Goal: Book appointment/travel/reservation

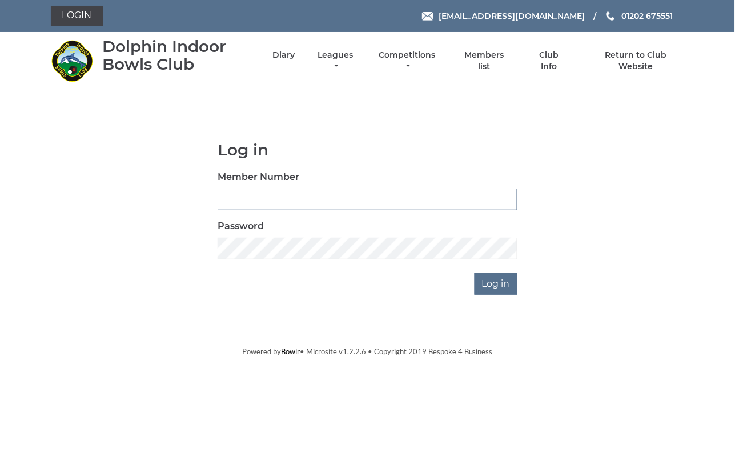
click at [245, 195] on input "Member Number" at bounding box center [368, 200] width 300 height 22
type input "1986"
click at [475, 273] on input "Log in" at bounding box center [496, 284] width 43 height 22
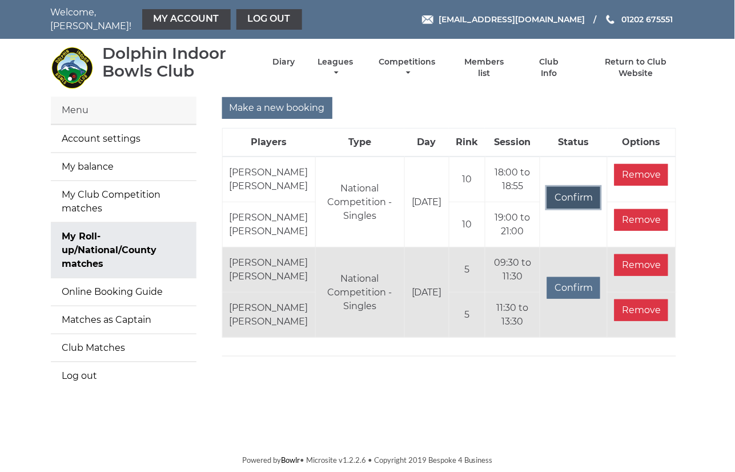
click at [576, 202] on input "Confirm" at bounding box center [573, 198] width 53 height 22
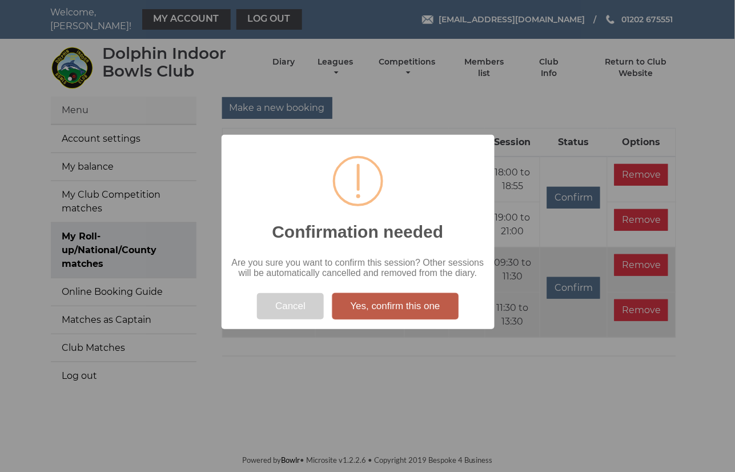
click at [395, 299] on button "Yes, confirm this one" at bounding box center [395, 306] width 126 height 26
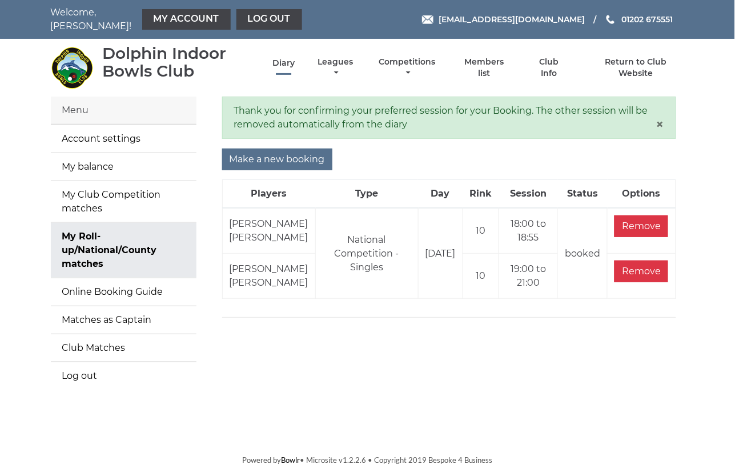
click at [287, 60] on link "Diary" at bounding box center [283, 63] width 22 height 11
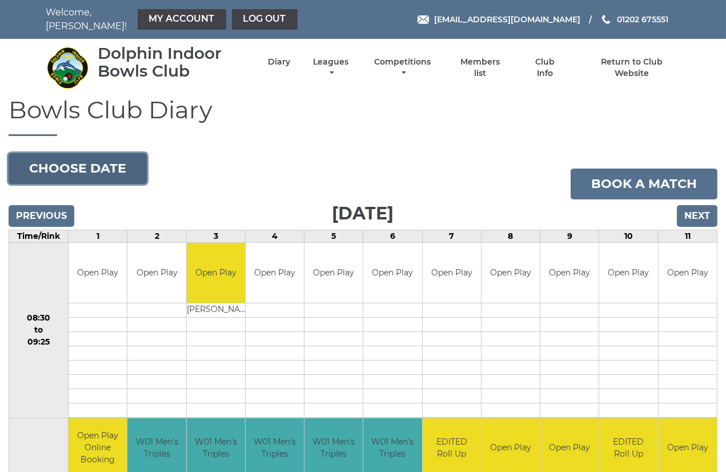
click at [98, 159] on button "Choose date" at bounding box center [78, 168] width 138 height 31
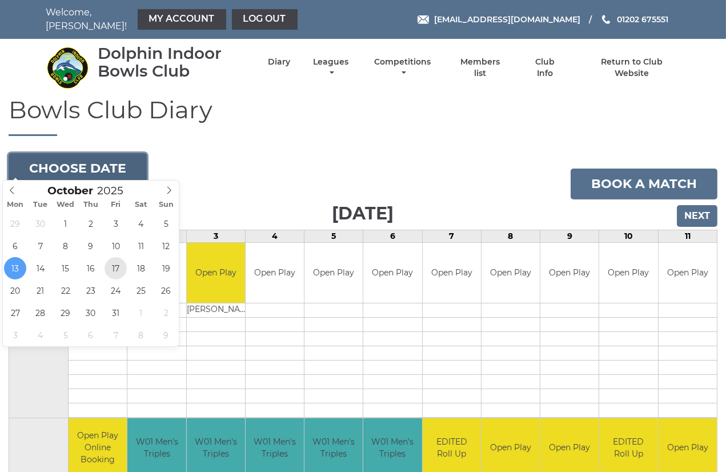
type input "2025-10-17"
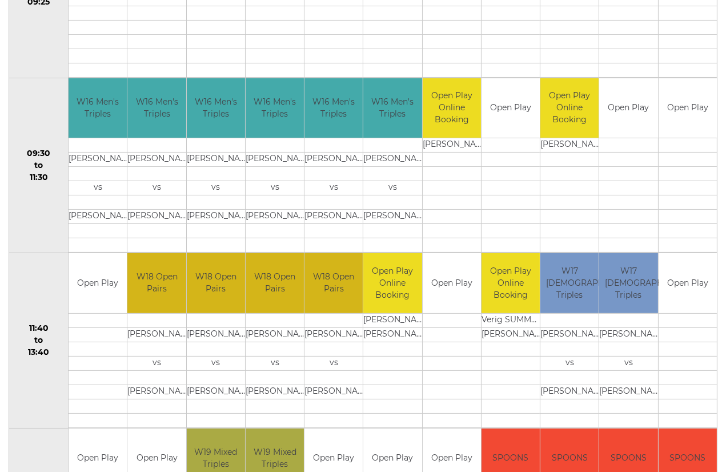
scroll to position [63, 0]
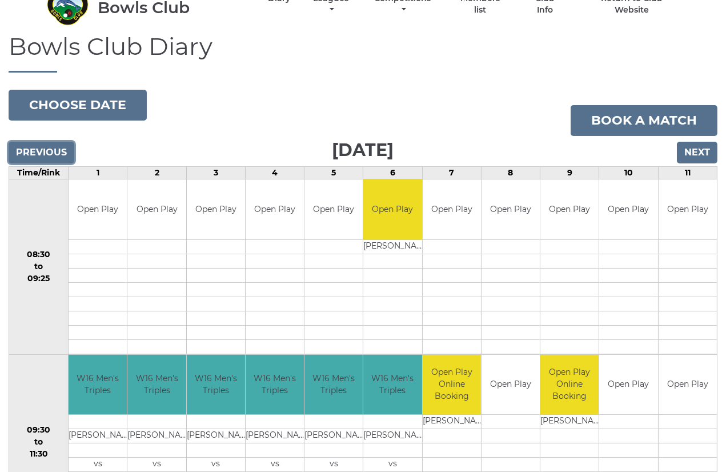
click at [46, 146] on input "Previous" at bounding box center [42, 153] width 66 height 22
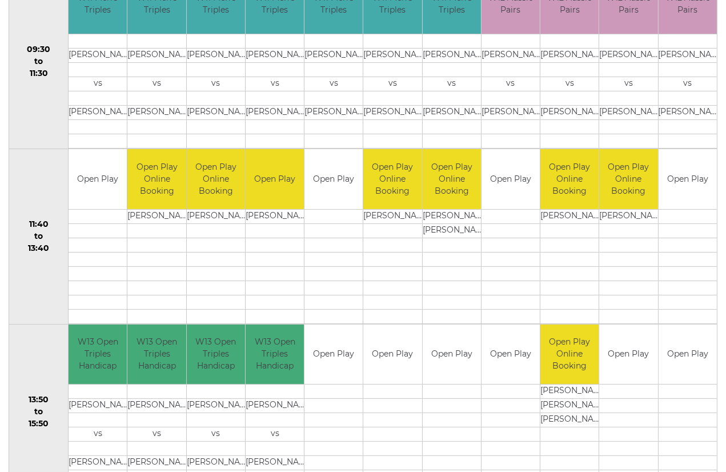
scroll to position [127, 0]
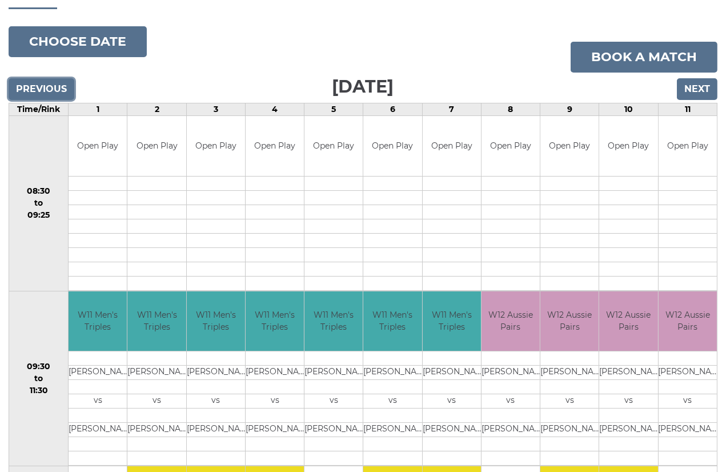
click at [19, 81] on input "Previous" at bounding box center [42, 89] width 66 height 22
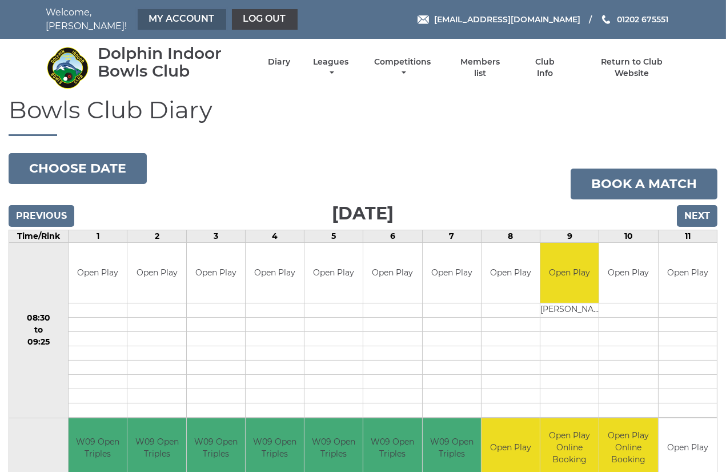
click at [160, 13] on link "My Account" at bounding box center [182, 19] width 89 height 21
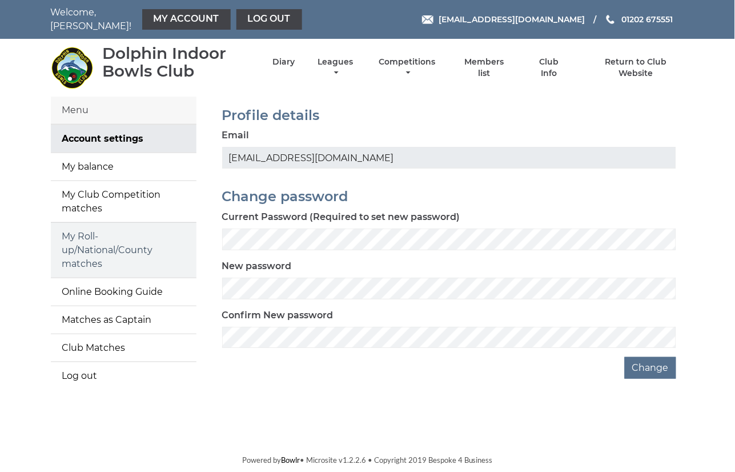
click at [93, 243] on link "My Roll-up/National/County matches" at bounding box center [124, 250] width 146 height 55
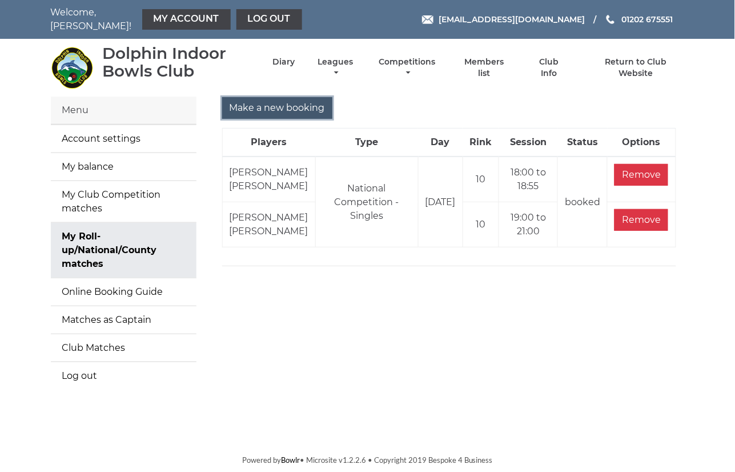
click at [269, 97] on input "Make a new booking" at bounding box center [277, 108] width 110 height 22
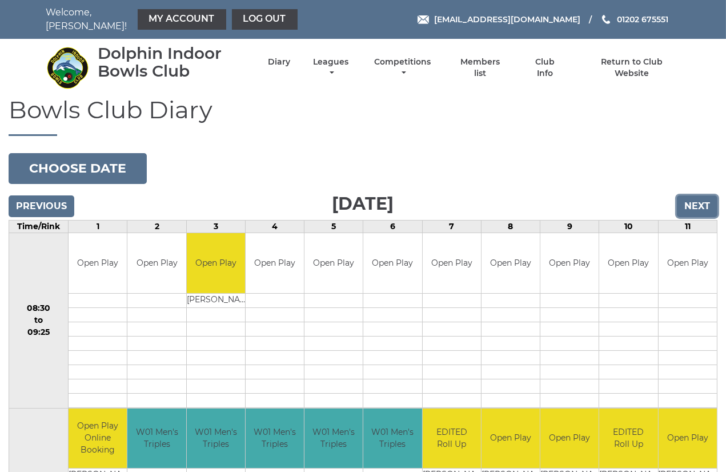
click at [687, 202] on input "Next" at bounding box center [697, 206] width 41 height 22
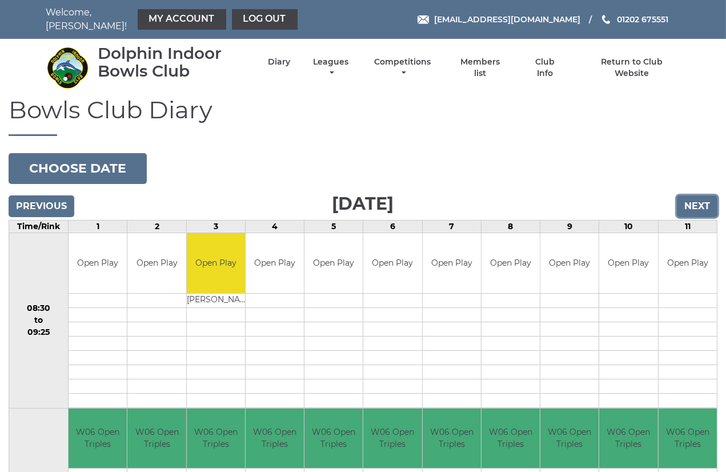
click at [697, 202] on input "Next" at bounding box center [697, 206] width 41 height 22
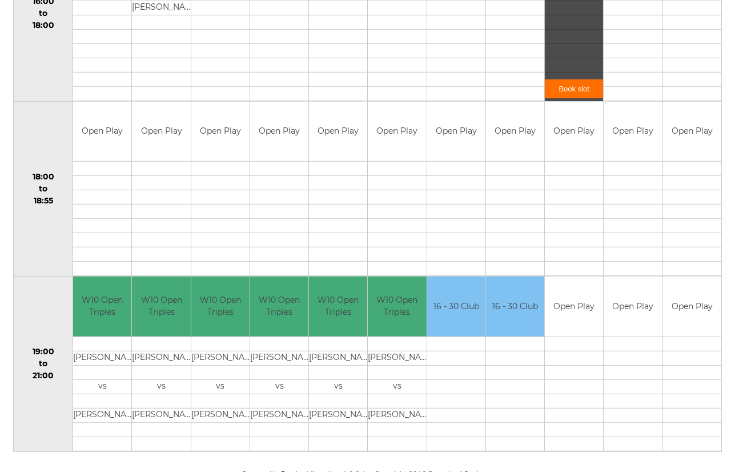
scroll to position [1008, 0]
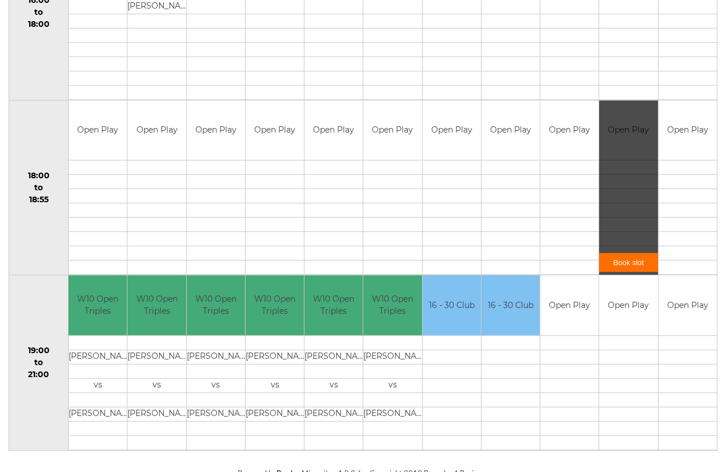
click at [630, 254] on link "Book slot" at bounding box center [628, 262] width 58 height 19
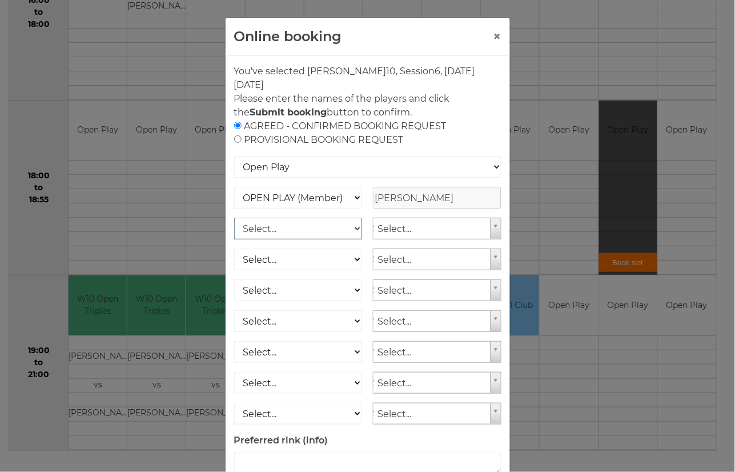
click at [351, 230] on select "Select... OPEN PLAY (Member) OPEN PLAY (Visitor) SPOONS (Member) SPOONS (Visito…" at bounding box center [298, 229] width 129 height 22
select select "1_12"
click at [234, 218] on select "Select... OPEN PLAY (Member) OPEN PLAY (Visitor) SPOONS (Member) SPOONS (Visito…" at bounding box center [298, 229] width 129 height 22
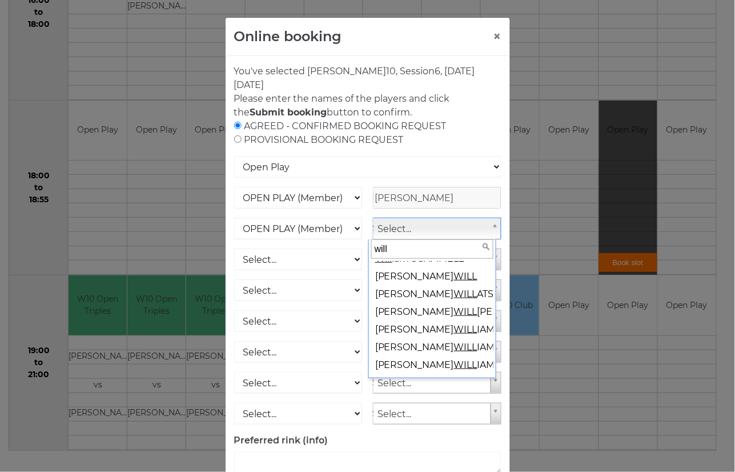
scroll to position [63, 0]
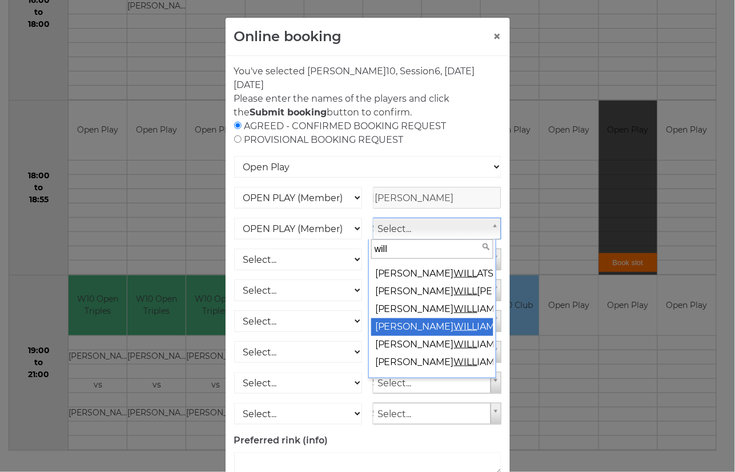
type input "will"
select select "380"
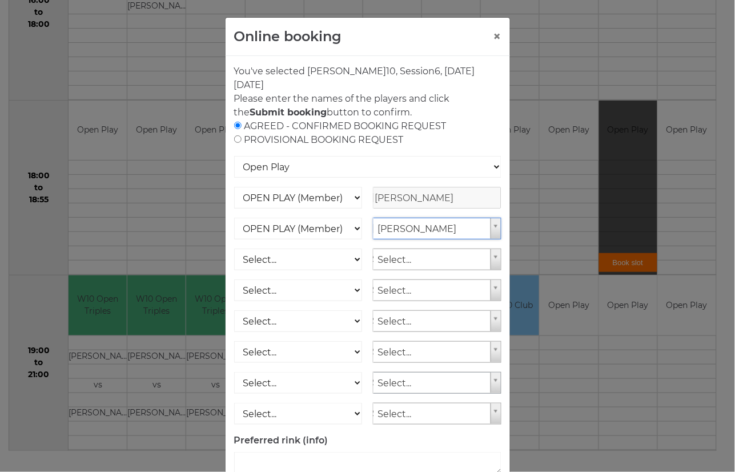
scroll to position [58, 0]
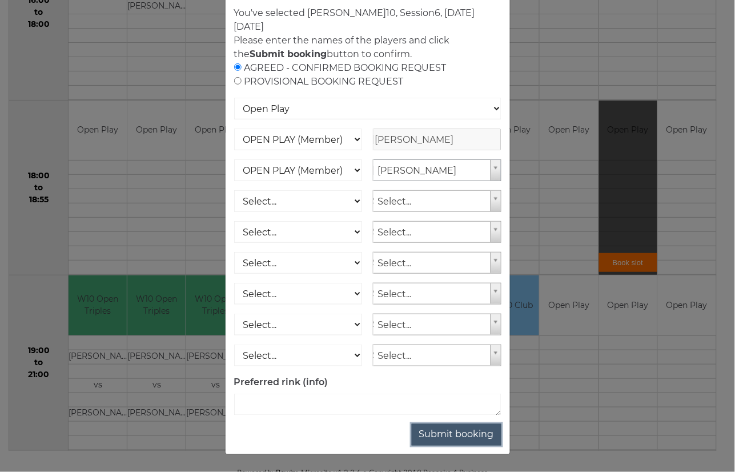
click at [446, 436] on button "Submit booking" at bounding box center [457, 435] width 90 height 22
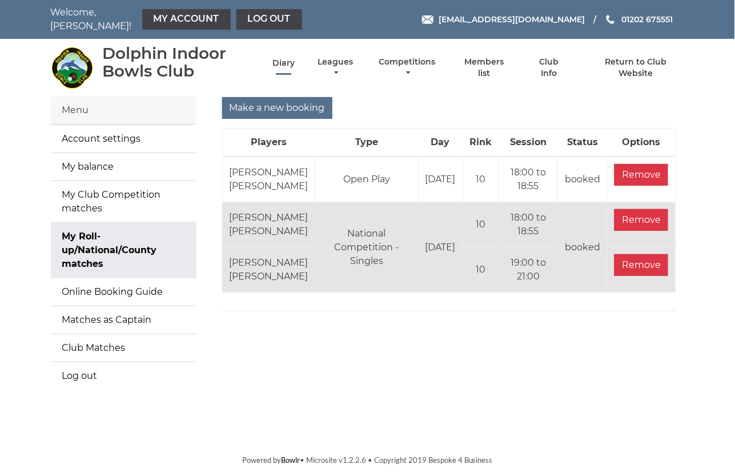
click at [290, 58] on link "Diary" at bounding box center [283, 63] width 22 height 11
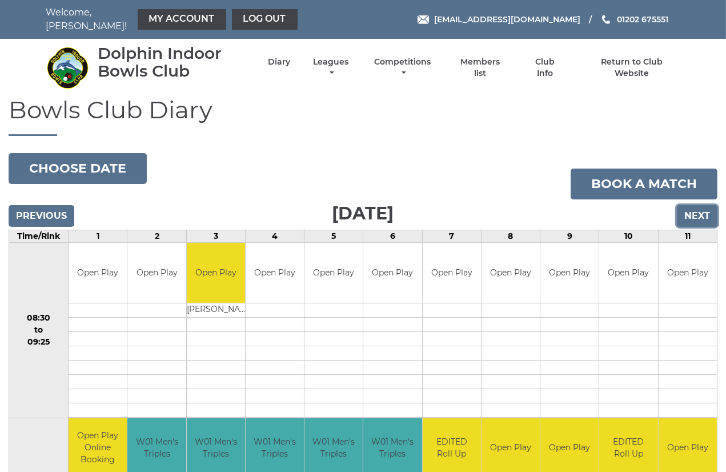
click at [692, 209] on input "Next" at bounding box center [697, 216] width 41 height 22
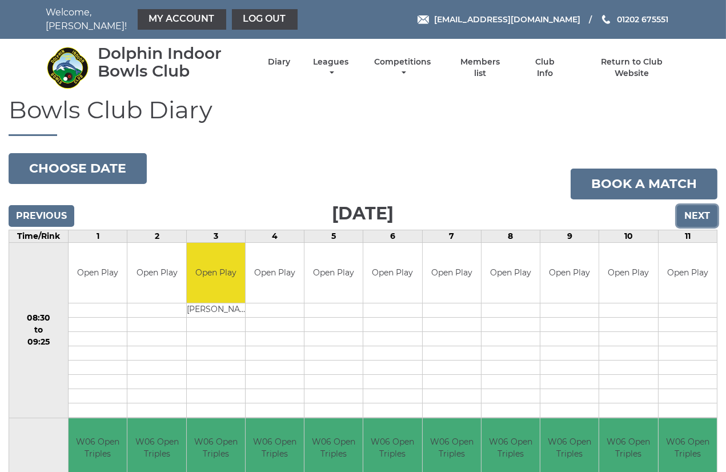
click at [692, 209] on input "Next" at bounding box center [697, 216] width 41 height 22
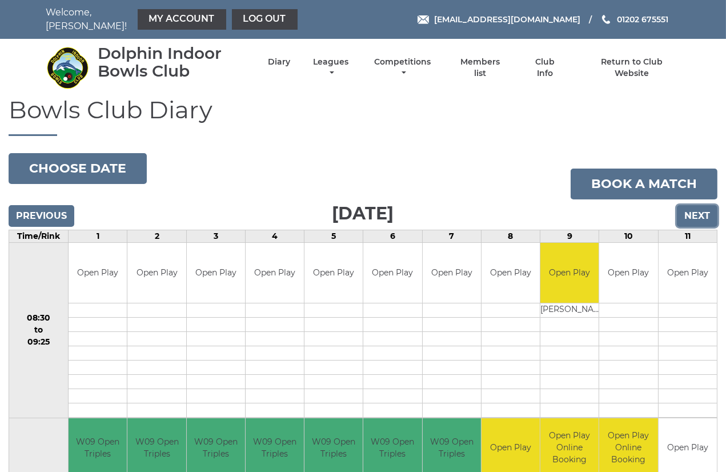
click at [696, 210] on input "Next" at bounding box center [697, 216] width 41 height 22
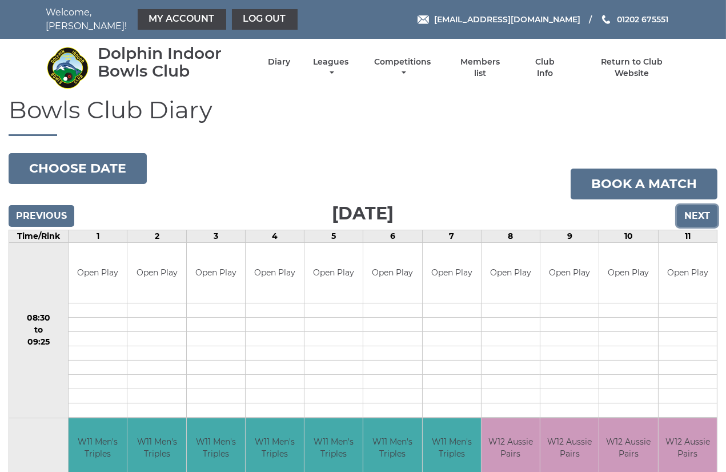
click at [696, 210] on input "Next" at bounding box center [697, 216] width 41 height 22
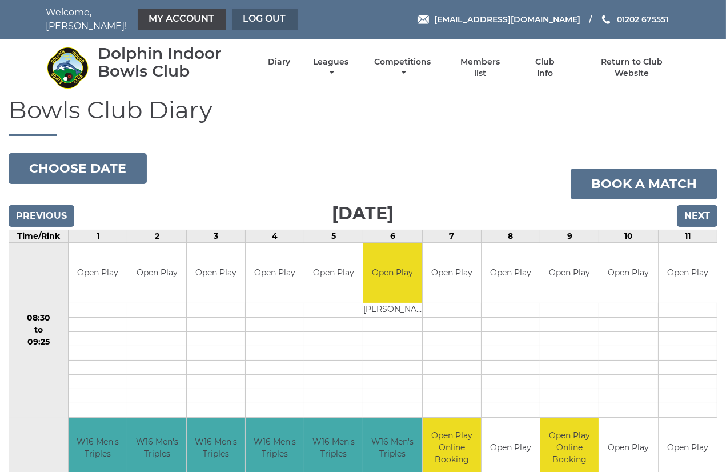
click at [247, 15] on link "Log out" at bounding box center [265, 19] width 66 height 21
